Goal: Task Accomplishment & Management: Use online tool/utility

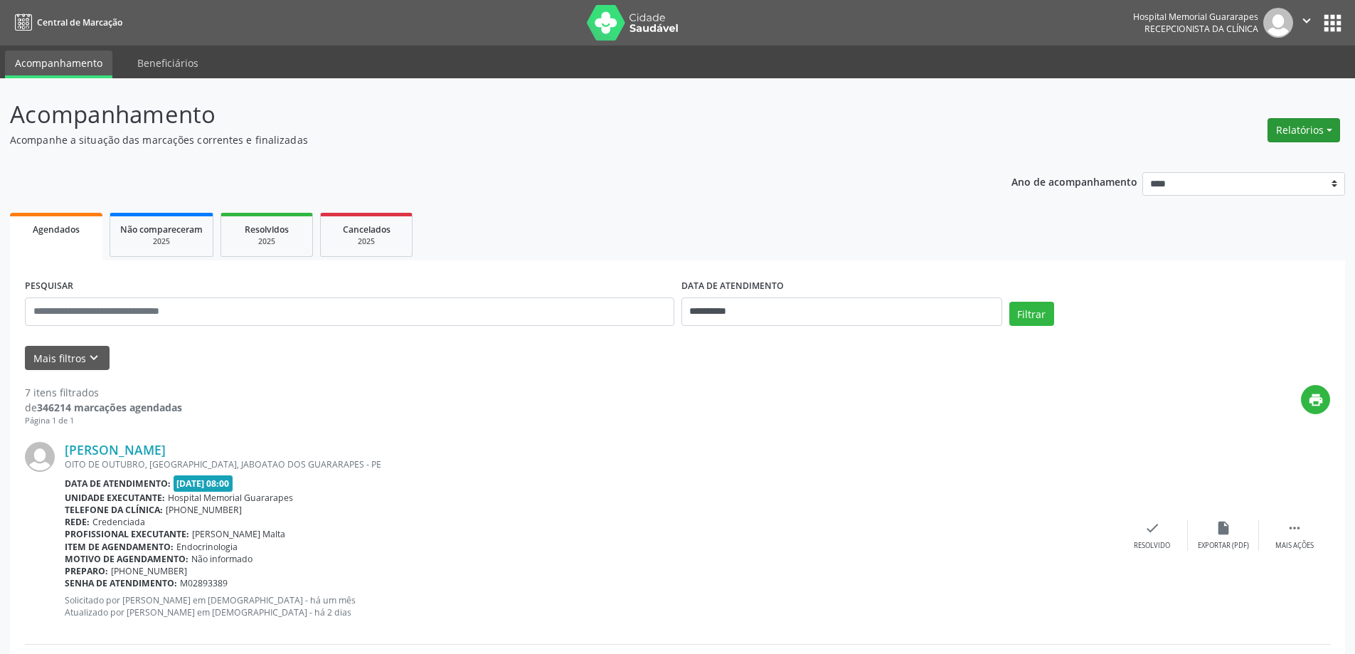
click at [1287, 131] on button "Relatórios" at bounding box center [1303, 130] width 73 height 24
click at [1230, 161] on link "Agendamentos" at bounding box center [1264, 161] width 153 height 20
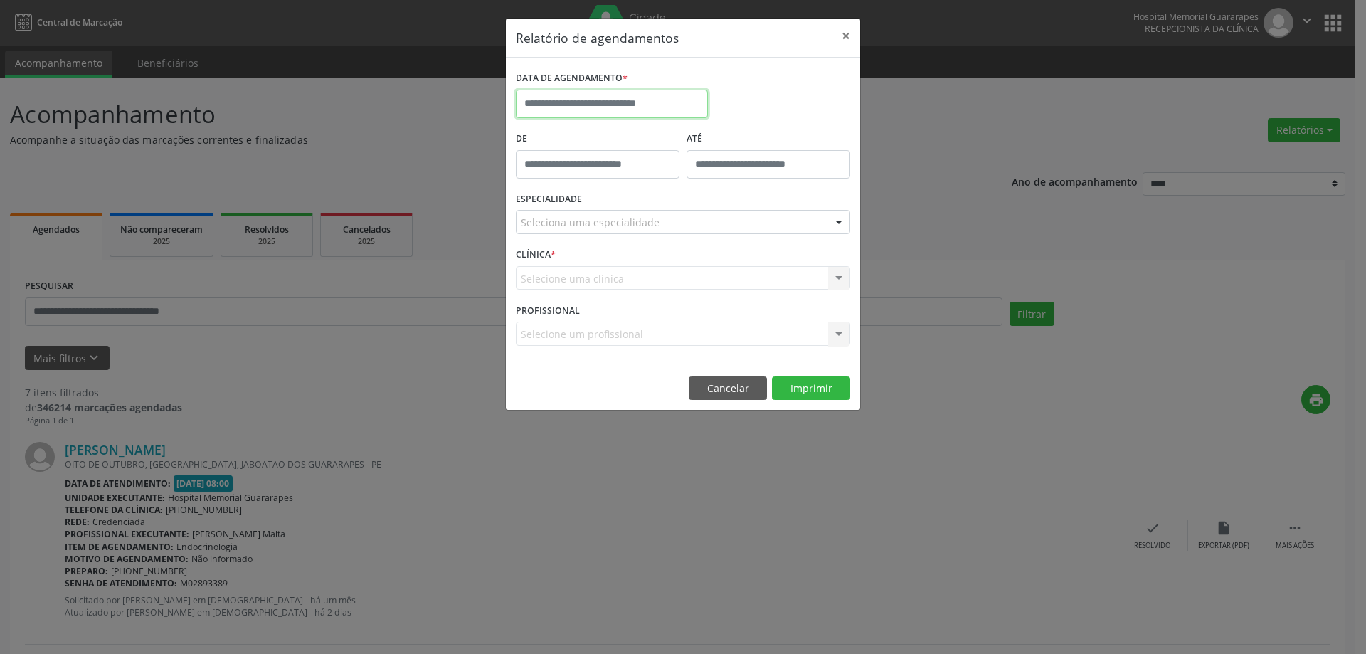
click at [567, 95] on input "text" at bounding box center [612, 104] width 192 height 28
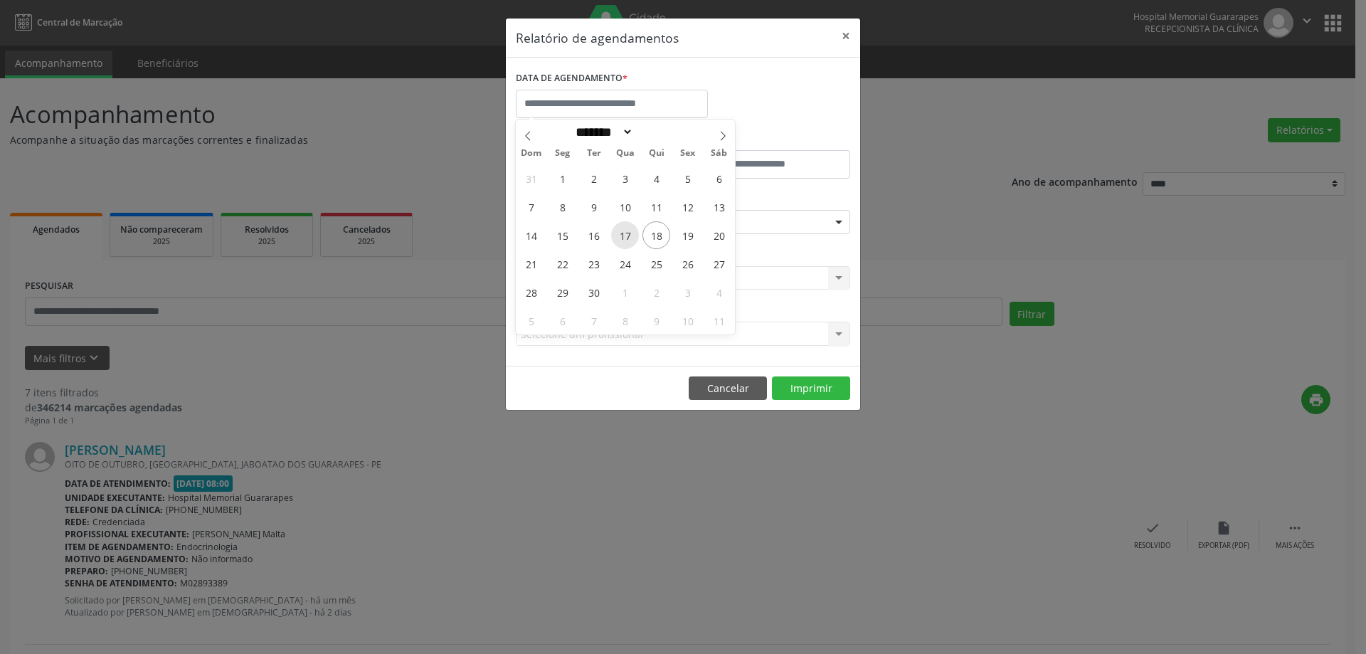
click at [626, 231] on span "17" at bounding box center [625, 235] width 28 height 28
type input "**********"
click at [626, 231] on span "17" at bounding box center [625, 235] width 28 height 28
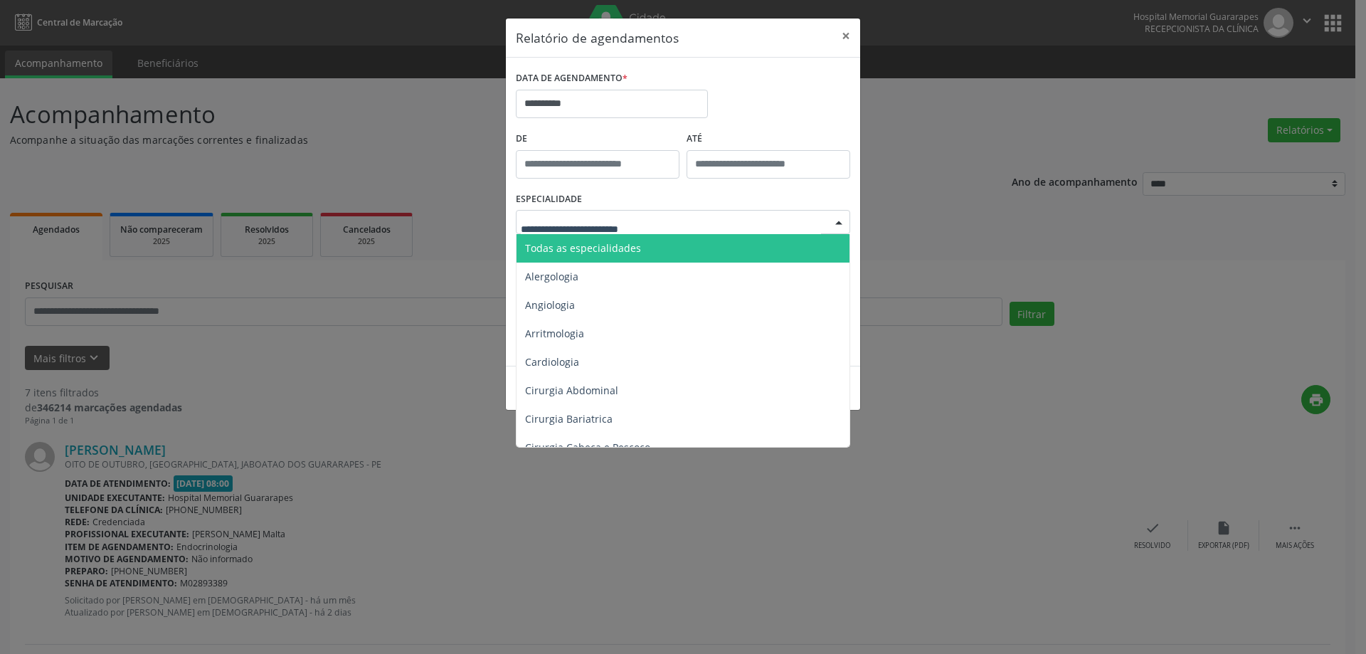
click at [641, 240] on span "Todas as especialidades" at bounding box center [683, 248] width 335 height 28
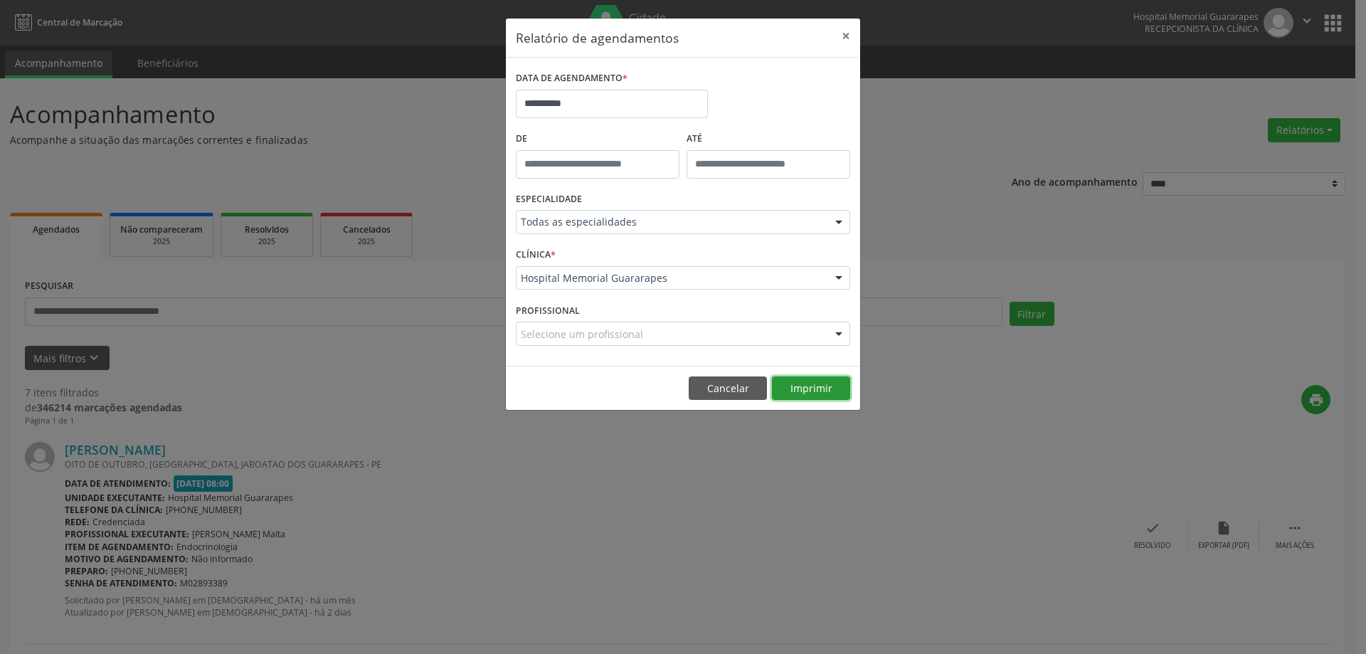
click at [806, 386] on button "Imprimir" at bounding box center [811, 388] width 78 height 24
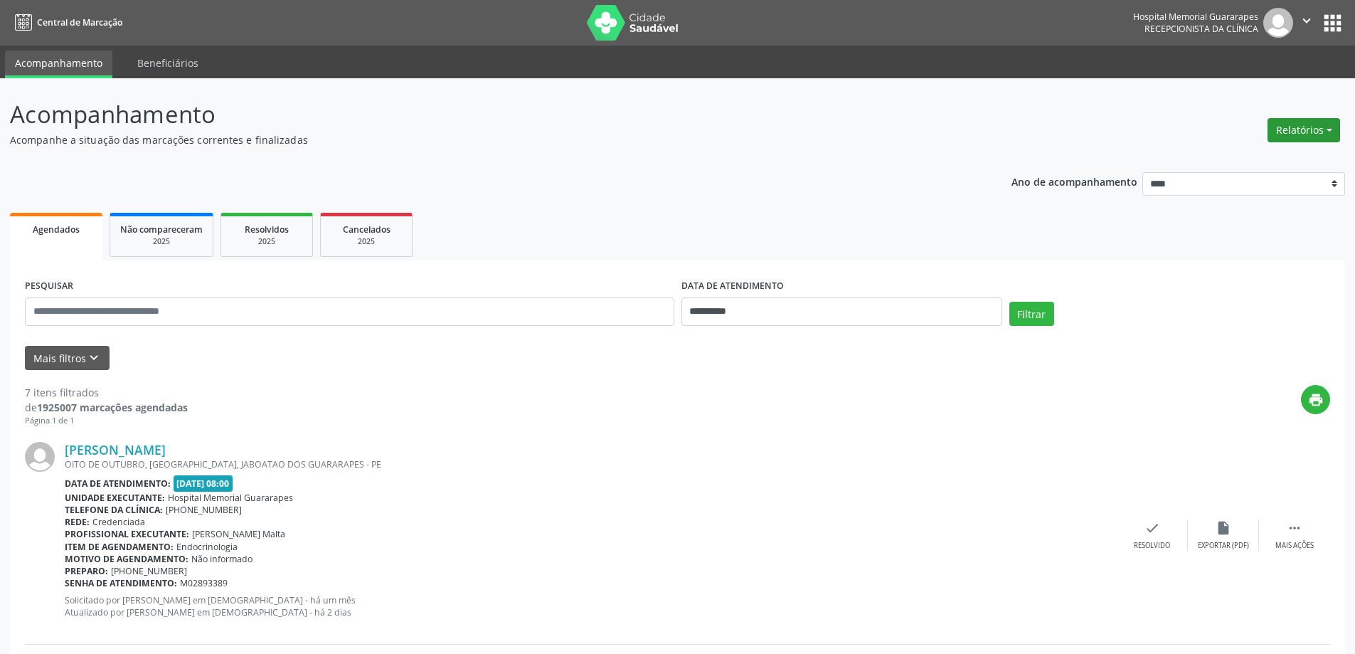
click at [1319, 137] on button "Relatórios" at bounding box center [1303, 130] width 73 height 24
click at [1243, 163] on link "Agendamentos" at bounding box center [1264, 161] width 153 height 20
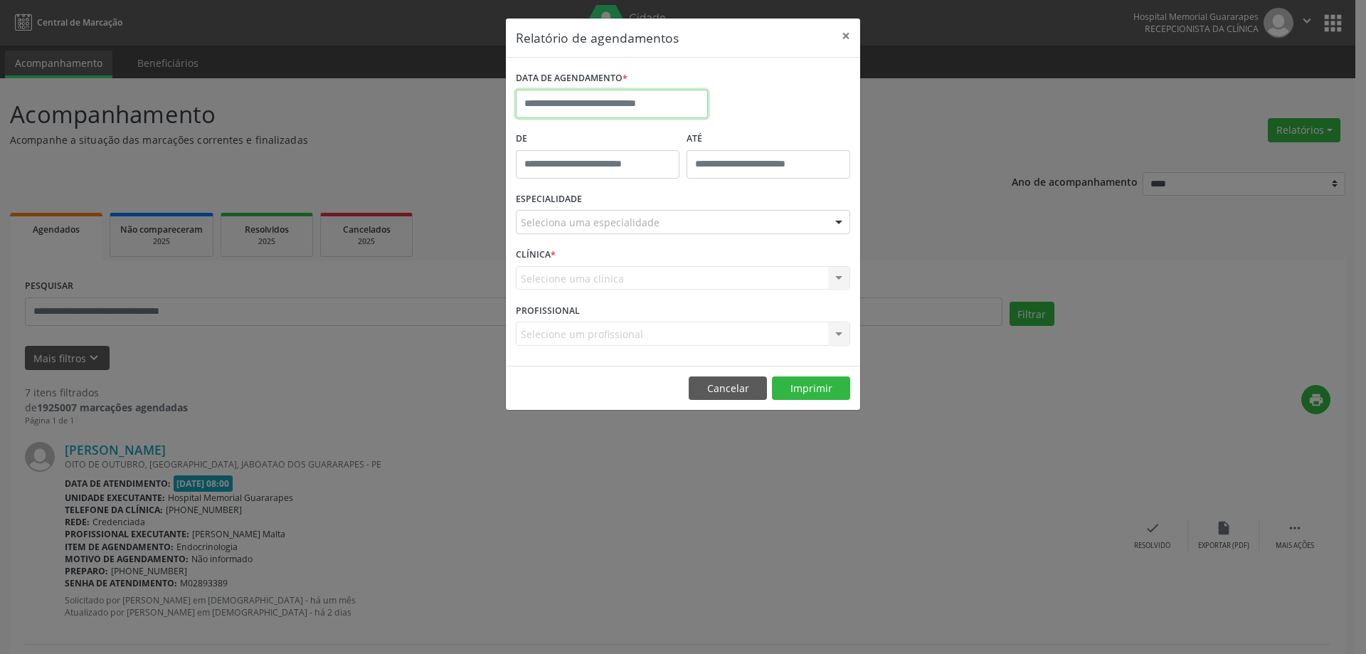
click at [678, 109] on input "text" at bounding box center [612, 104] width 192 height 28
click at [526, 135] on icon at bounding box center [527, 135] width 5 height 9
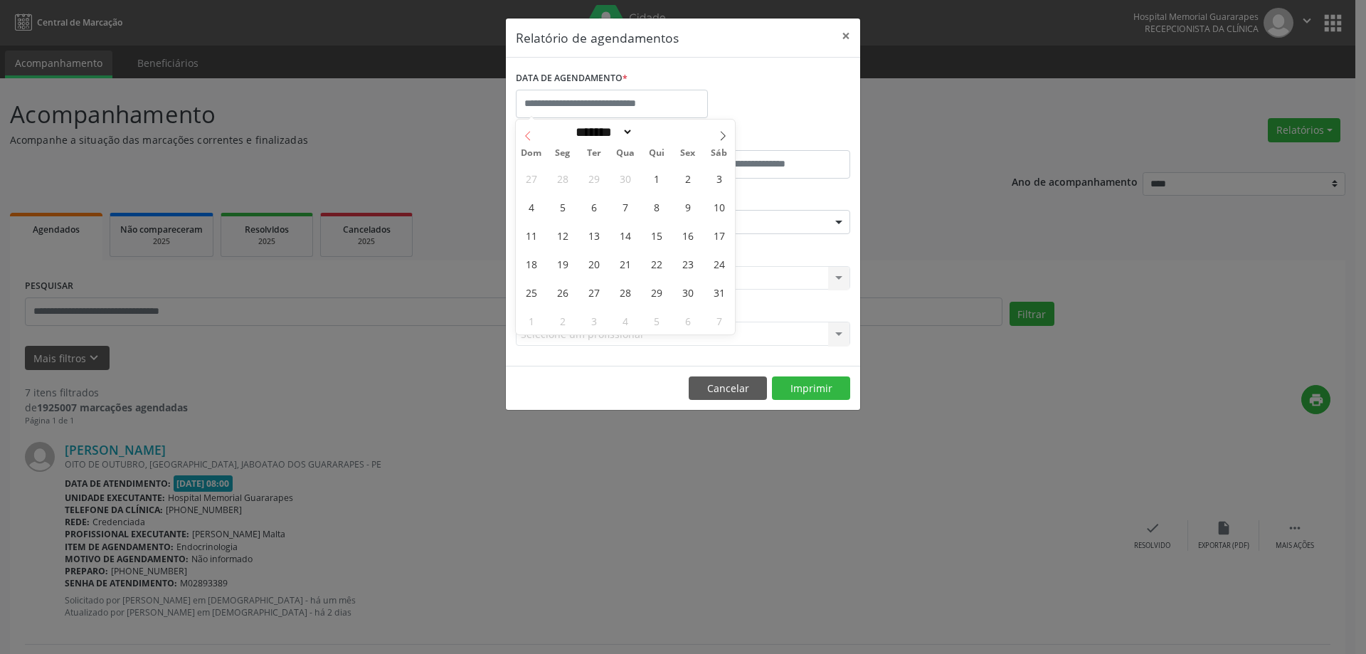
click at [526, 135] on icon at bounding box center [527, 135] width 5 height 9
select select "*"
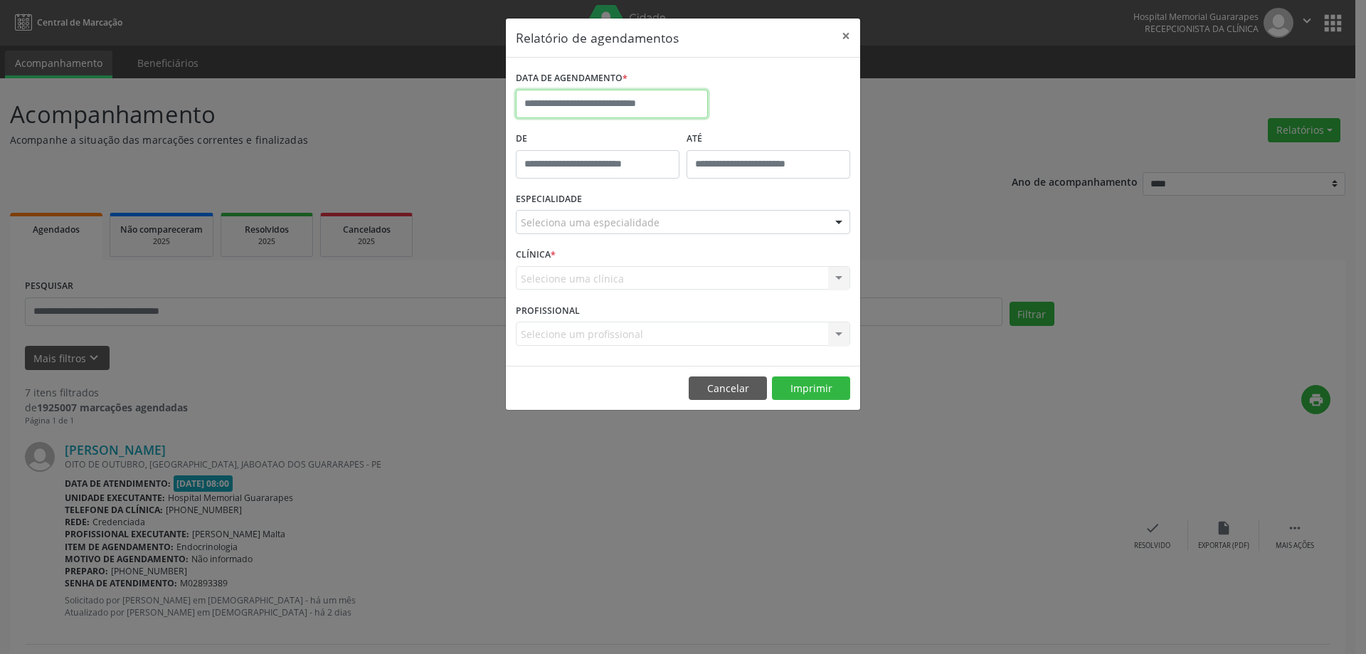
click at [561, 101] on input "text" at bounding box center [612, 104] width 192 height 28
click at [531, 132] on icon at bounding box center [528, 136] width 10 height 10
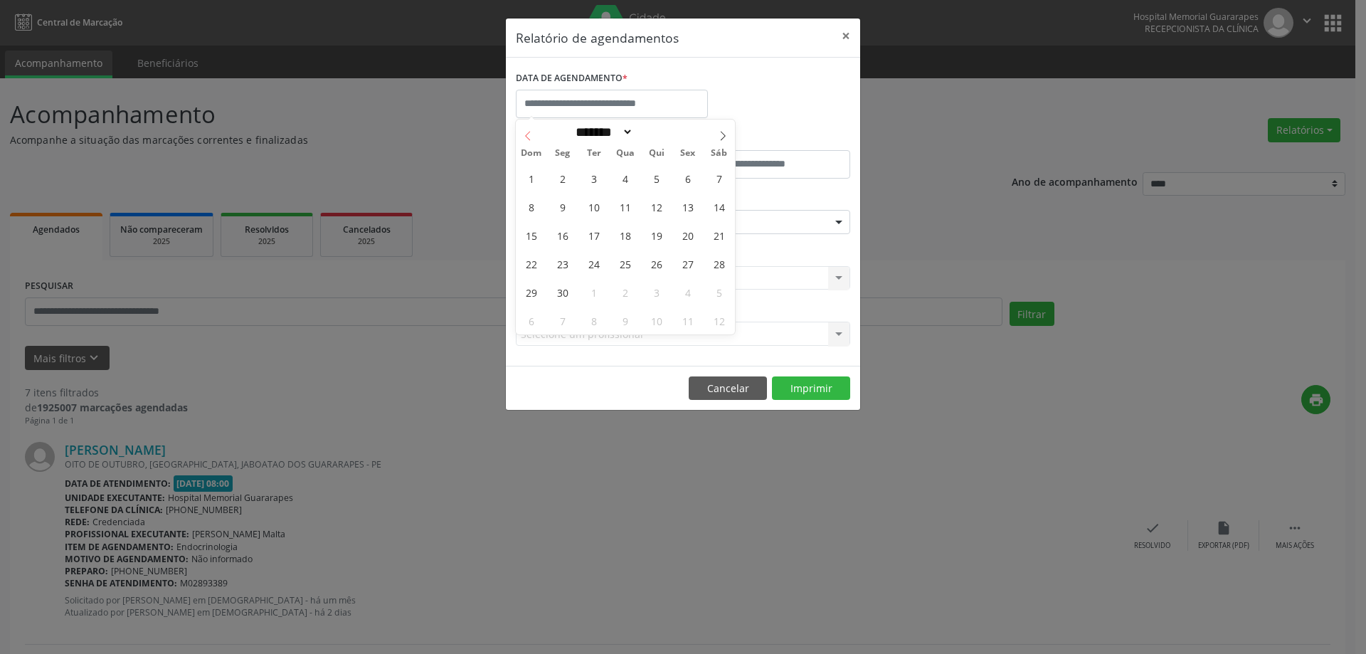
click at [531, 132] on icon at bounding box center [528, 136] width 10 height 10
click at [718, 136] on icon at bounding box center [723, 136] width 10 height 10
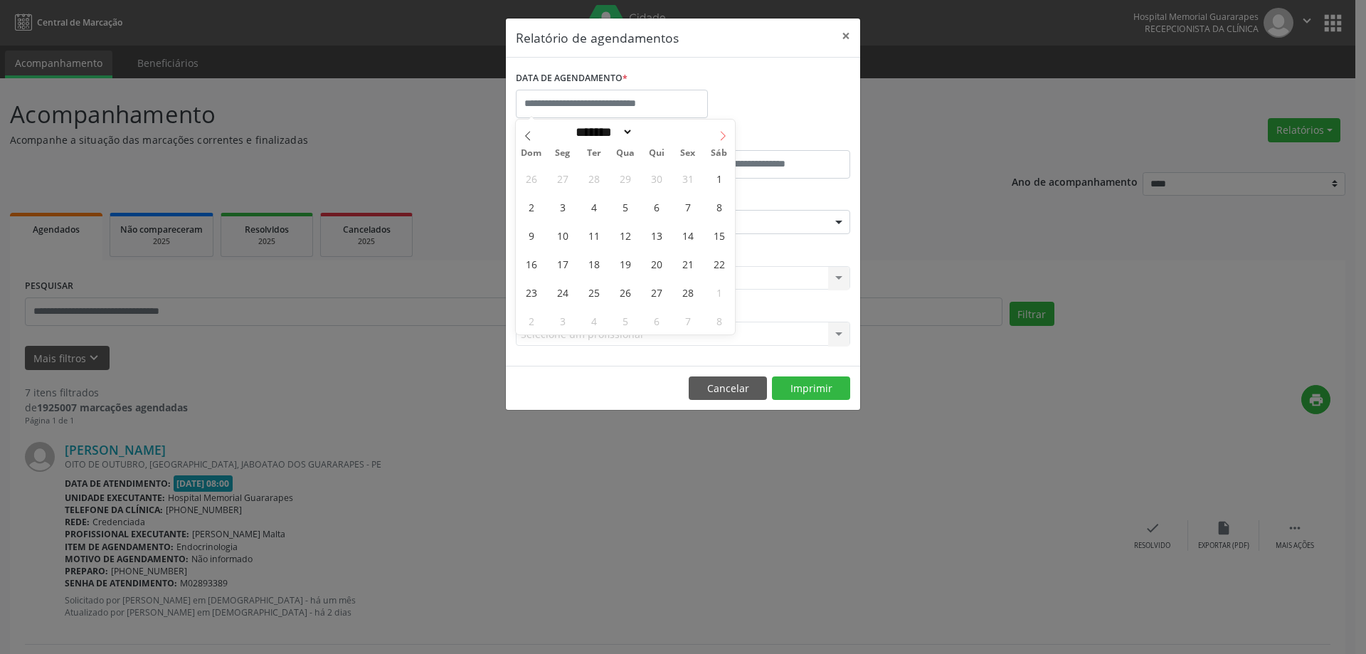
select select "*"
click at [624, 238] on span "12" at bounding box center [625, 235] width 28 height 28
type input "**********"
click at [624, 238] on span "12" at bounding box center [625, 235] width 28 height 28
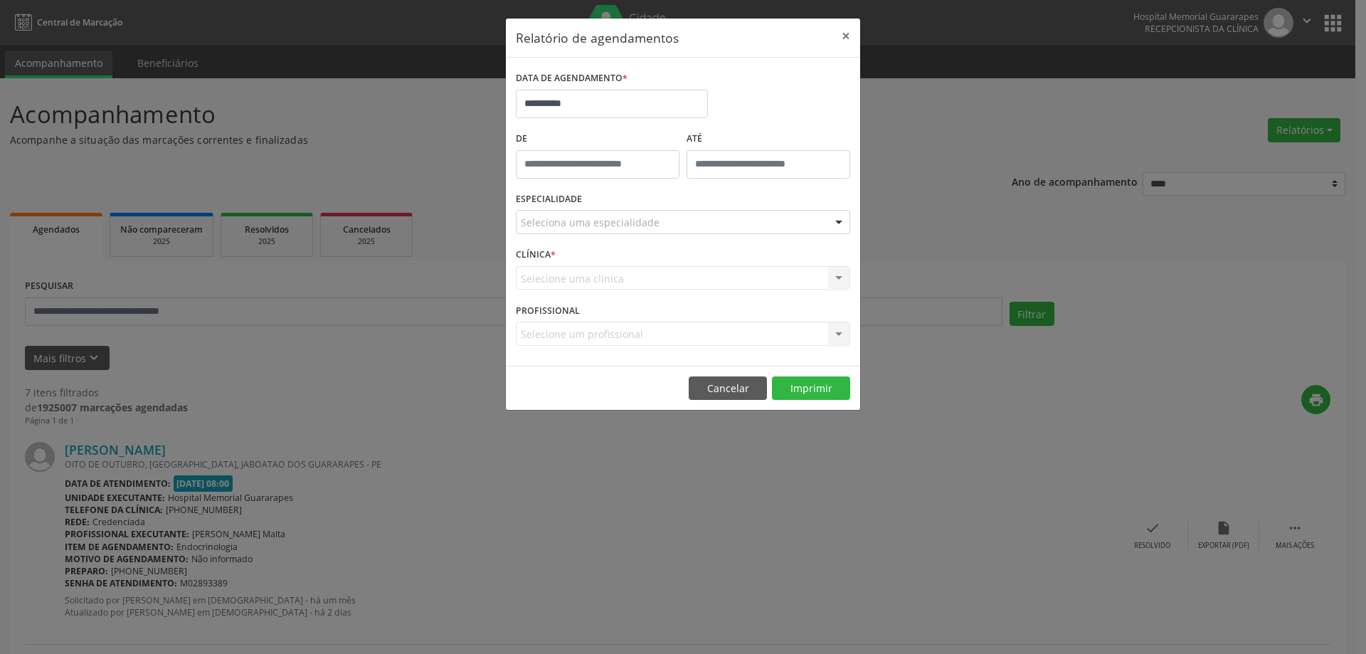
click at [751, 225] on div "Seleciona uma especialidade" at bounding box center [683, 222] width 334 height 24
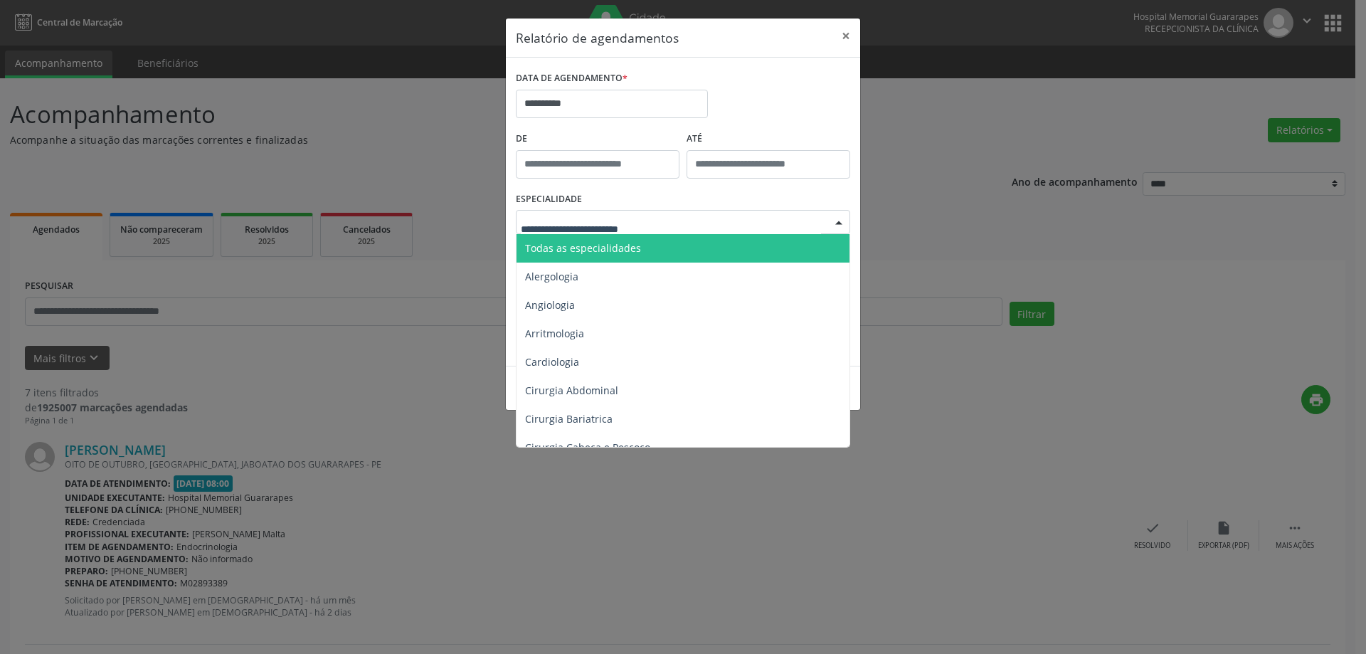
click at [719, 251] on span "Todas as especialidades" at bounding box center [683, 248] width 335 height 28
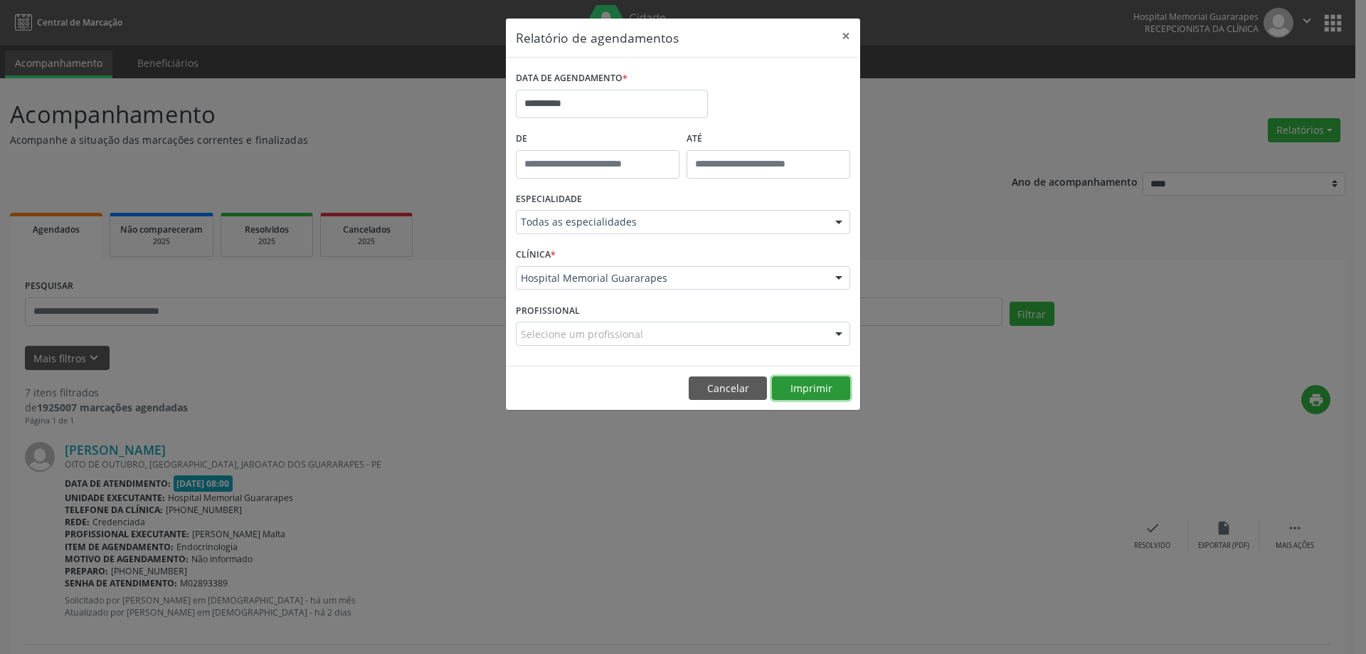
click at [825, 381] on button "Imprimir" at bounding box center [811, 388] width 78 height 24
